Goal: Transaction & Acquisition: Purchase product/service

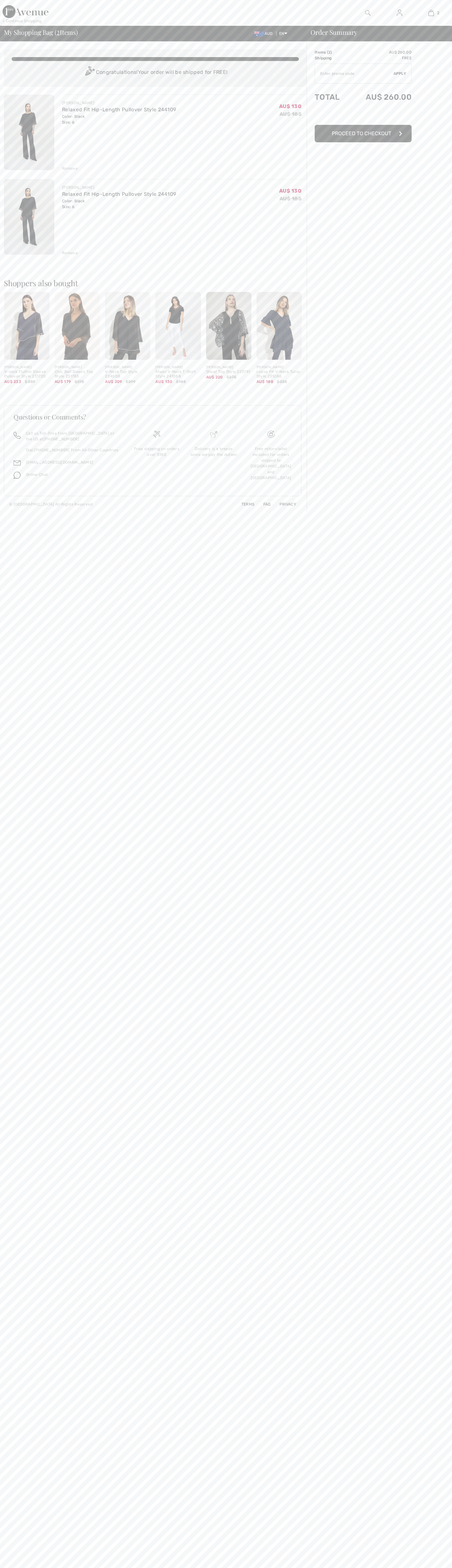
click at [363, 133] on span "Proceed to Checkout" at bounding box center [361, 133] width 60 height 6
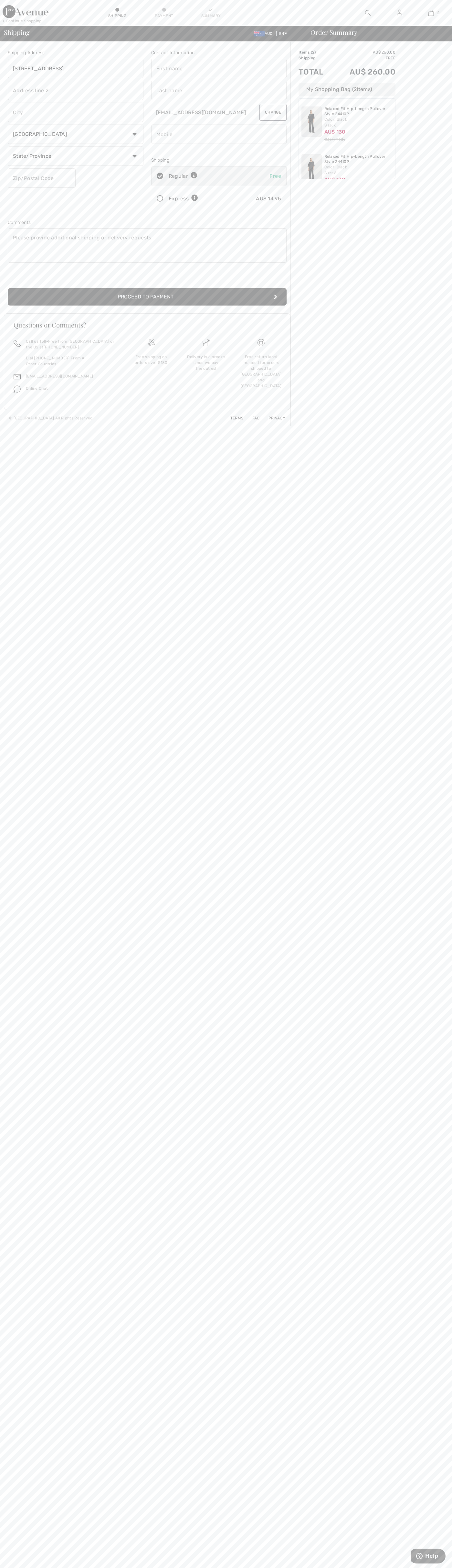
type input "48 Pirrama Road"
type input "First floor"
type input "pyrmont"
select select "AU"
type input "nsw"
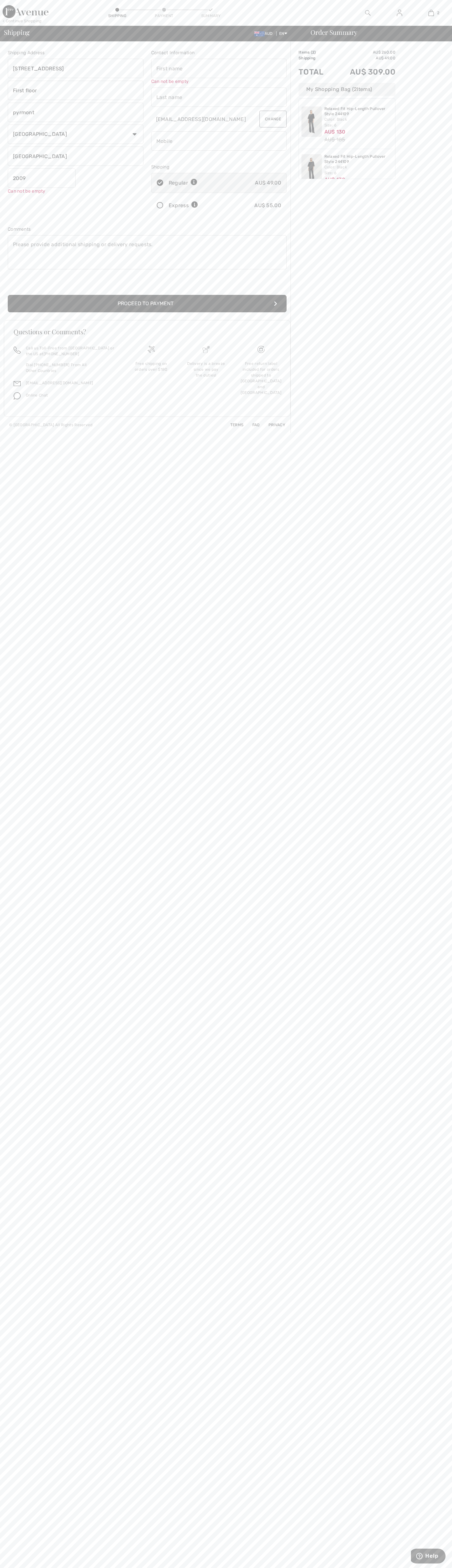
type input "2009"
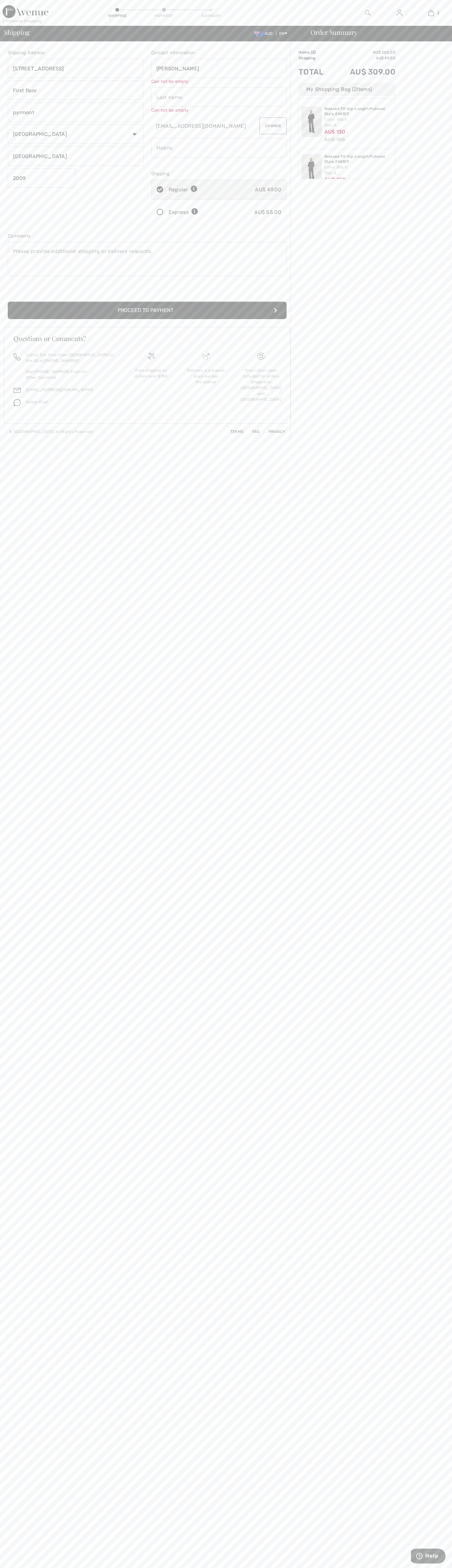
type input "John"
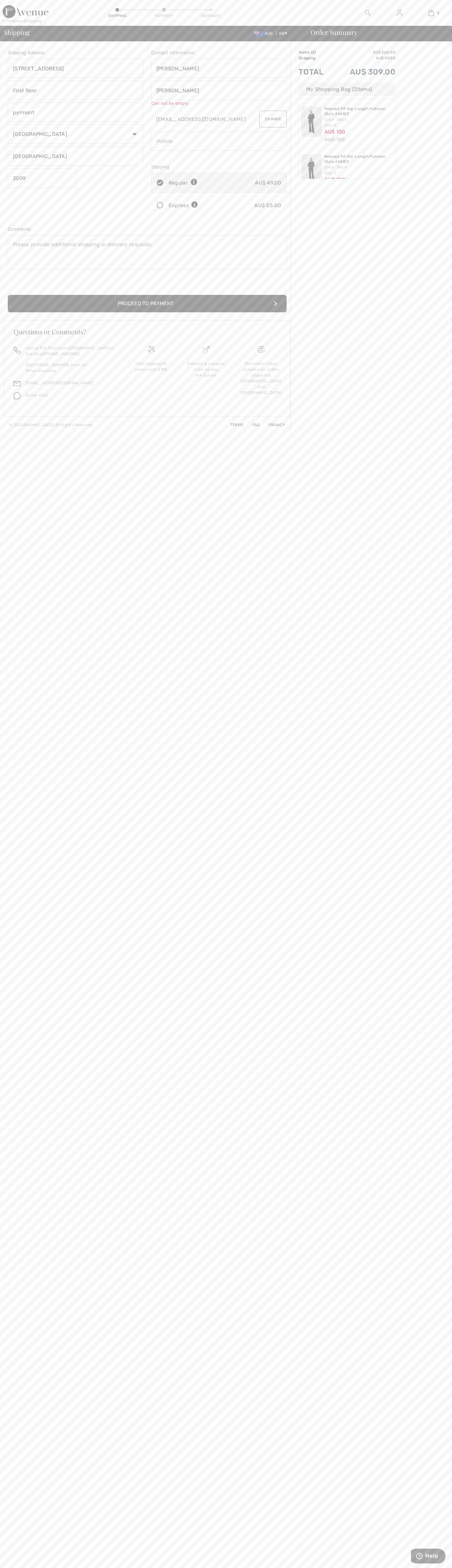
type input "Smith"
type input "0293744000"
radio input "true"
click at [200, 199] on input "radio" at bounding box center [200, 199] width 4 height 19
radio input "true"
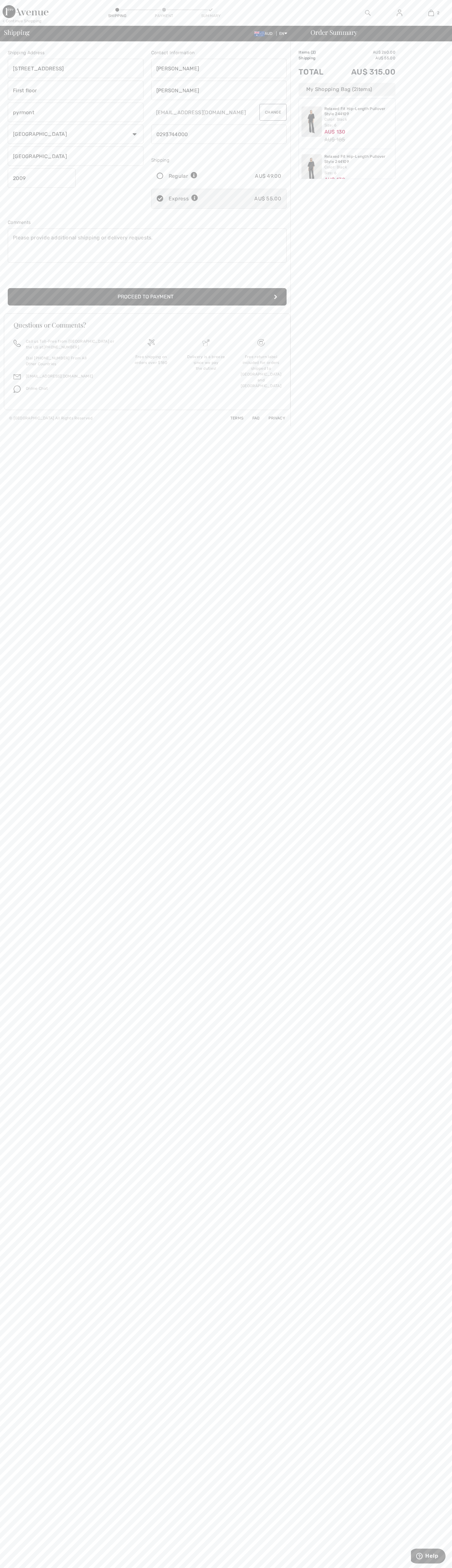
click at [147, 297] on button "Proceed to Payment" at bounding box center [147, 296] width 278 height 18
click at [284, 88] on input "radio" at bounding box center [284, 88] width 4 height 19
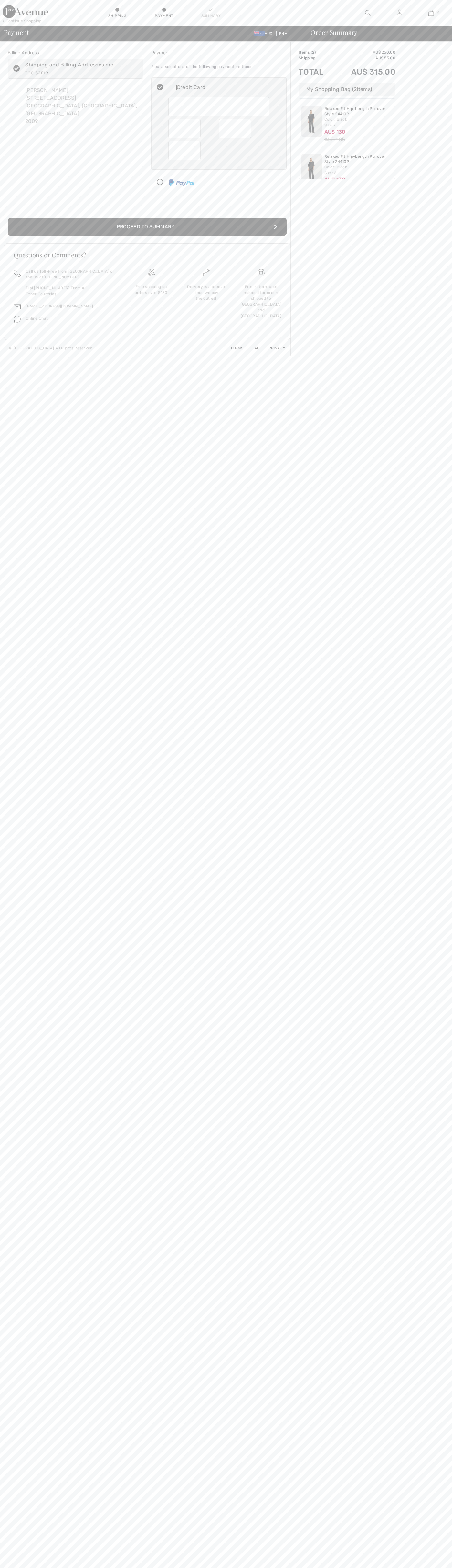
radio input "true"
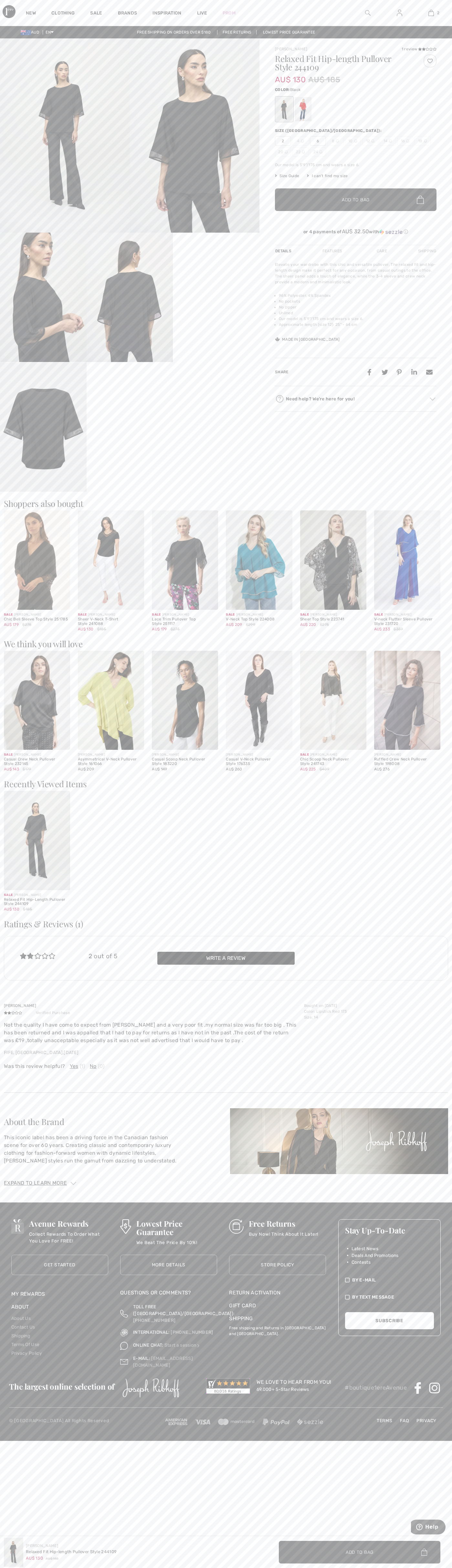
click at [431, 13] on img at bounding box center [431, 13] width 5 height 8
